Goal: Find specific page/section

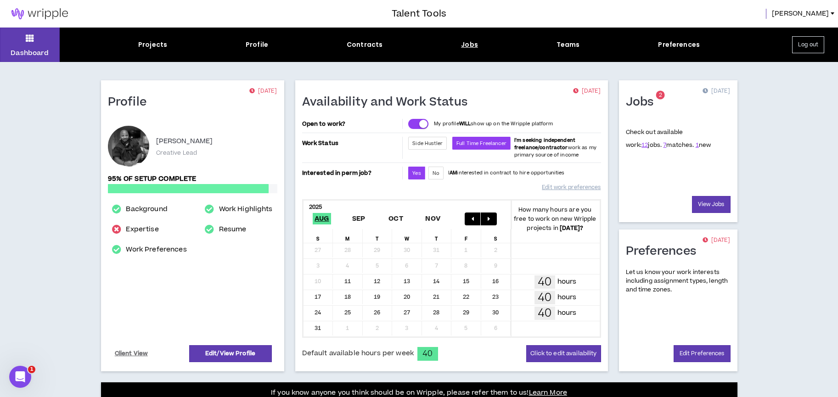
click at [469, 43] on div "Jobs" at bounding box center [469, 45] width 17 height 10
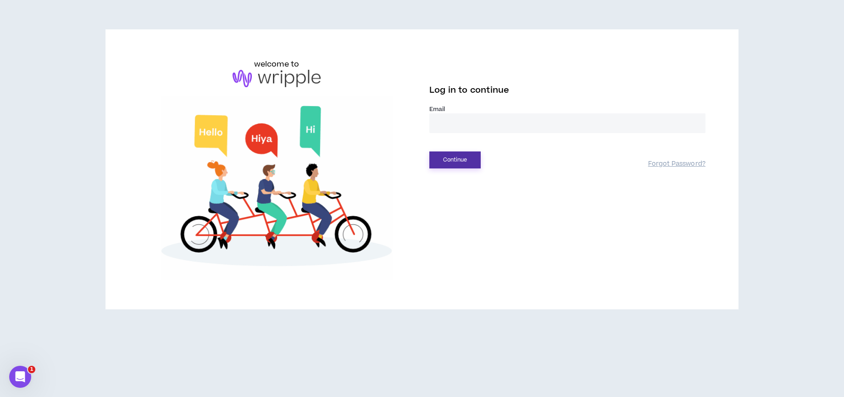
click at [466, 156] on button "Continue" at bounding box center [455, 159] width 51 height 17
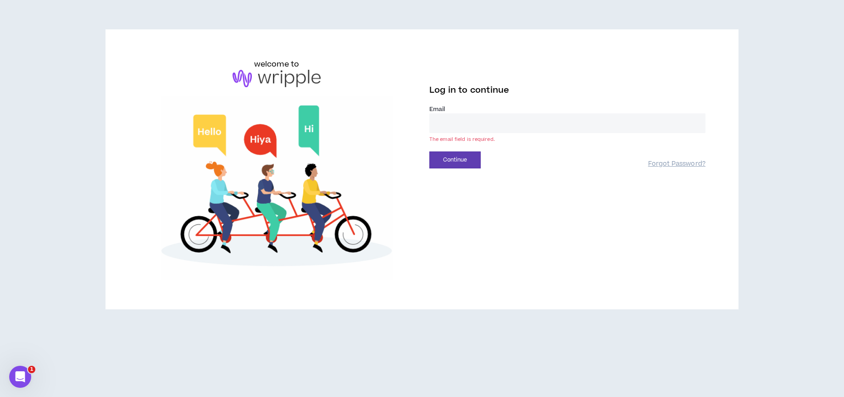
click at [475, 132] on input "email" at bounding box center [568, 123] width 276 height 20
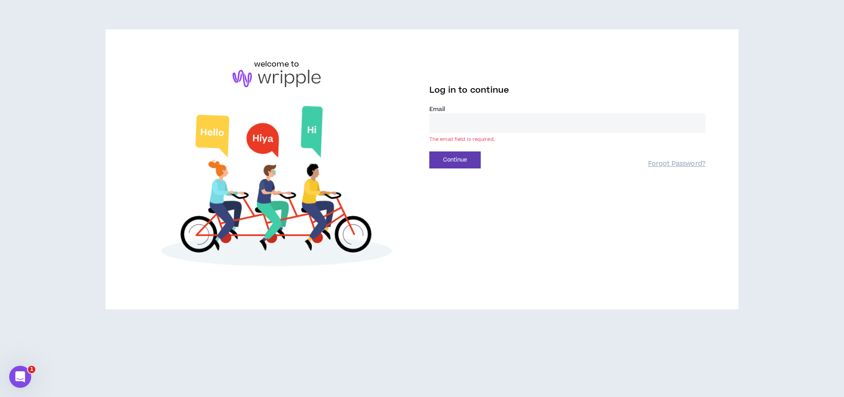
type input "**********"
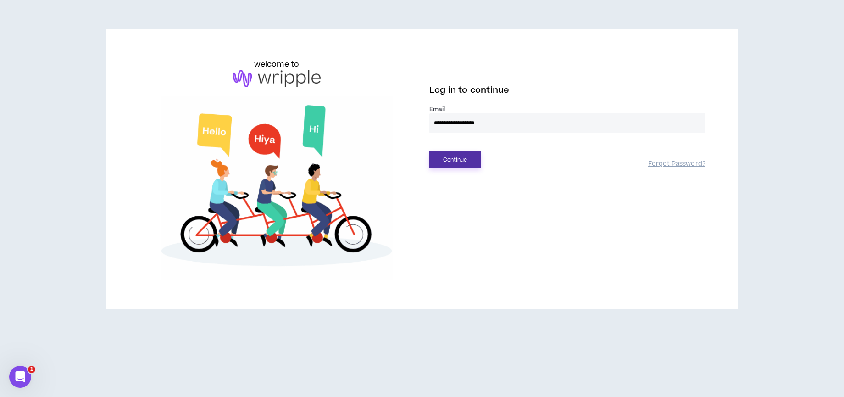
click at [458, 164] on button "Continue" at bounding box center [455, 159] width 51 height 17
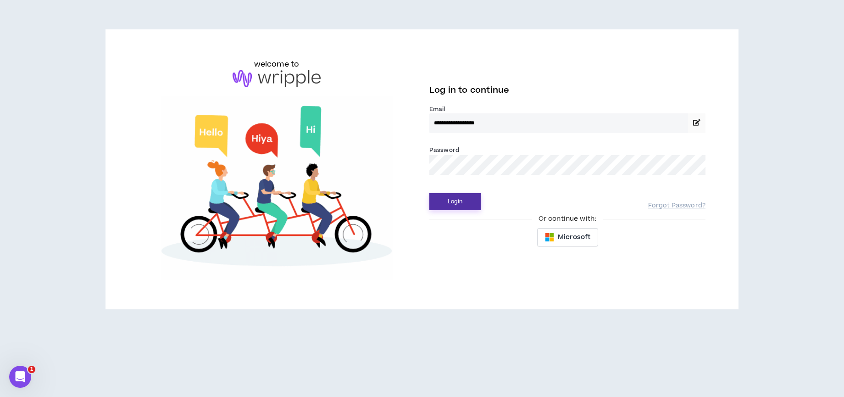
click at [456, 208] on button "Login" at bounding box center [455, 201] width 51 height 17
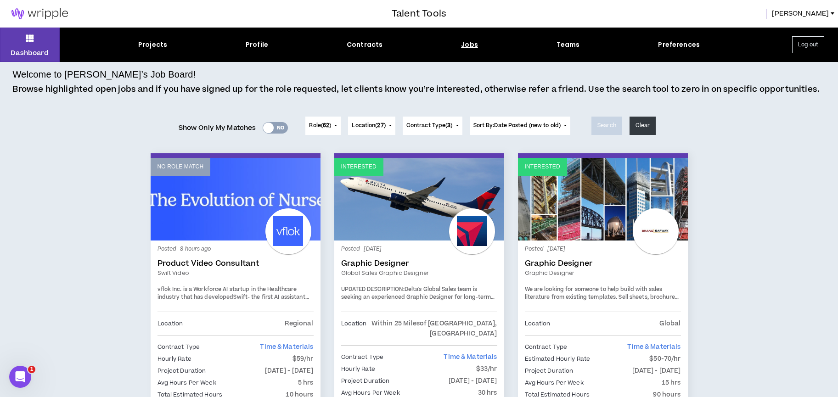
click at [469, 43] on div "Jobs" at bounding box center [469, 45] width 17 height 10
click at [468, 46] on div "Jobs" at bounding box center [469, 45] width 17 height 10
click at [440, 123] on span "Contract Type ( 3 )" at bounding box center [429, 126] width 46 height 8
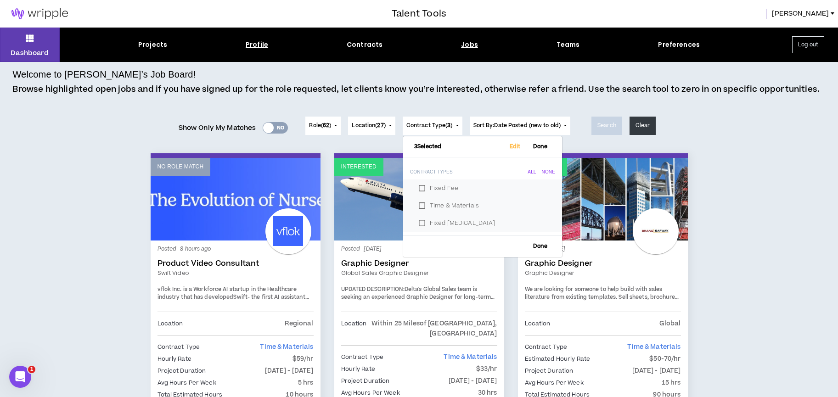
click at [262, 45] on div "Profile" at bounding box center [257, 45] width 22 height 10
